Goal: Book appointment/travel/reservation

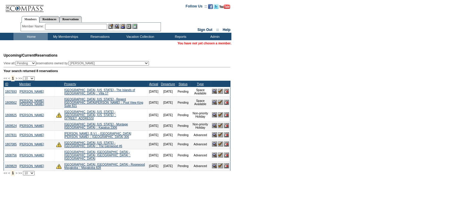
click at [56, 30] on input "text" at bounding box center [76, 27] width 62 height 6
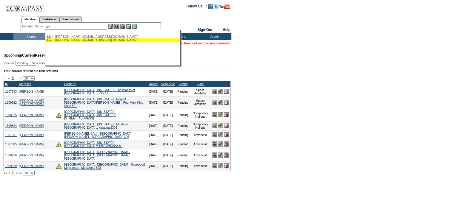
click at [65, 39] on div "Lien , Sarah (skhackett16@gmail.com)" at bounding box center [112, 40] width 131 height 4
type input "Lien, Sarah (skhackett16@gmail.com)"
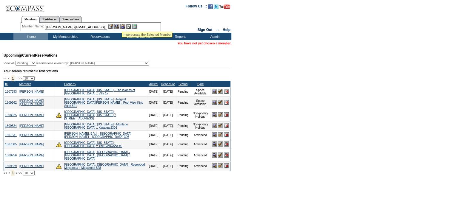
click at [122, 24] on img at bounding box center [122, 26] width 5 height 5
click at [117, 24] on img at bounding box center [116, 26] width 5 height 5
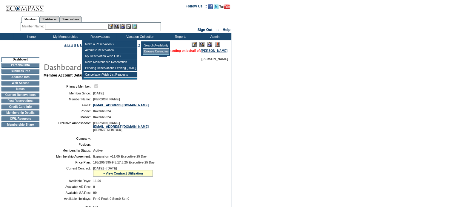
click at [158, 51] on td "Browse Calendars" at bounding box center [156, 52] width 27 height 6
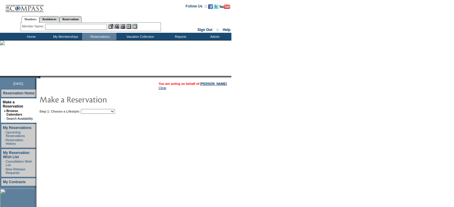
click at [115, 113] on select "Beach Leisure Metropolitan Mountain OIAL for Adventure OIAL for Couples OIAL fo…" at bounding box center [98, 111] width 34 height 5
select select "Beach"
click at [91, 109] on select "Beach Leisure Metropolitan Mountain OIAL for Adventure OIAL for Couples OIAL fo…" at bounding box center [98, 111] width 34 height 5
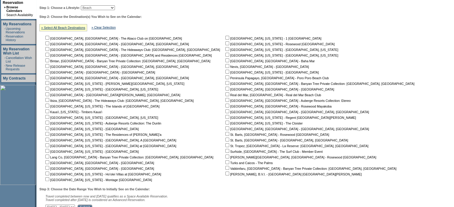
scroll to position [104, 0]
click at [225, 95] on input "checkbox" at bounding box center [227, 94] width 4 height 4
checkbox input "true"
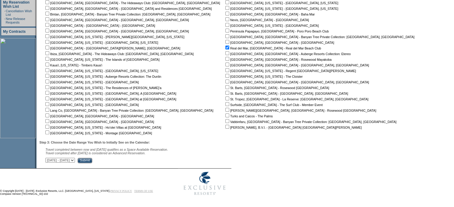
scroll to position [119, 0]
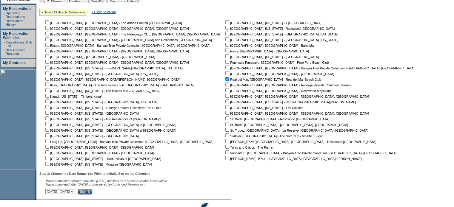
click at [92, 195] on input "Submit" at bounding box center [85, 191] width 15 height 5
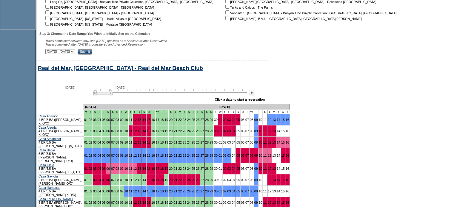
scroll to position [260, 0]
click at [254, 94] on img at bounding box center [252, 93] width 6 height 6
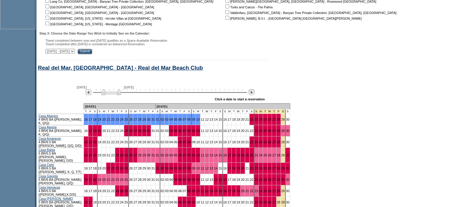
click at [254, 94] on img at bounding box center [252, 93] width 6 height 6
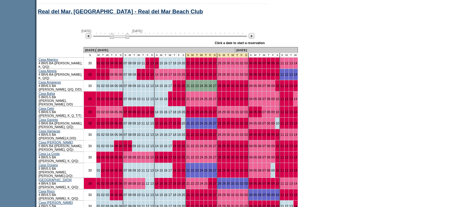
scroll to position [317, 0]
click at [156, 110] on link "14" at bounding box center [157, 112] width 4 height 4
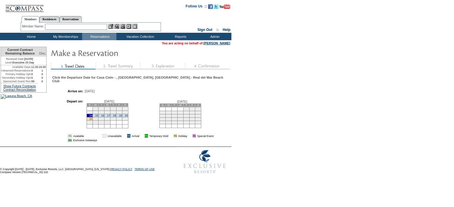
click at [92, 118] on link "21" at bounding box center [90, 119] width 3 height 3
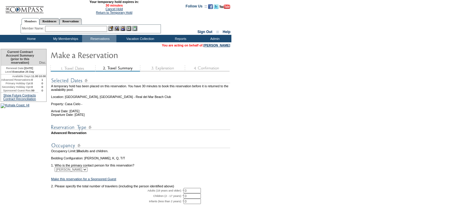
scroll to position [62, 0]
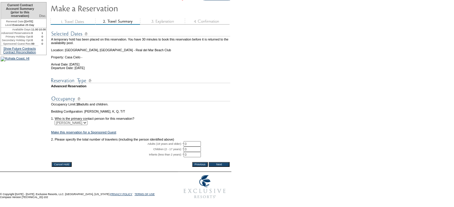
click at [191, 141] on input "0" at bounding box center [191, 143] width 17 height 5
type input "2"
click at [221, 162] on input "Next" at bounding box center [219, 164] width 21 height 5
